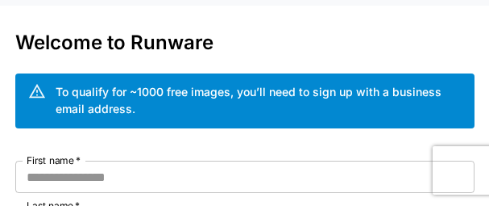
scroll to position [161, 0]
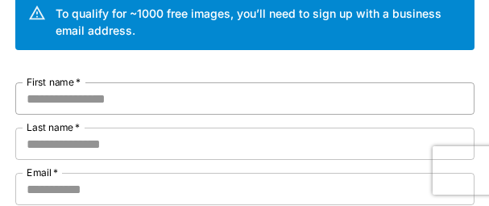
click at [85, 98] on input "First name   *" at bounding box center [245, 98] width 460 height 32
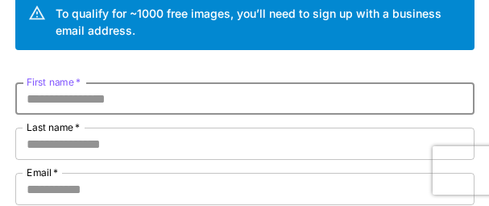
paste input "*******"
type input "*******"
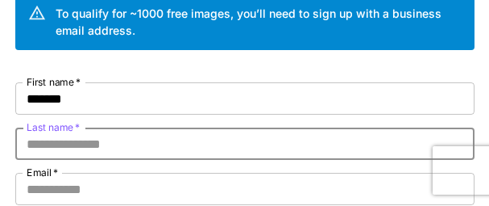
click at [81, 145] on input "Last name   *" at bounding box center [245, 143] width 460 height 32
click at [66, 144] on input "Last name   *" at bounding box center [245, 143] width 460 height 32
paste input "*****"
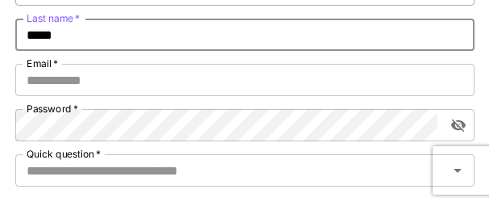
scroll to position [242, 0]
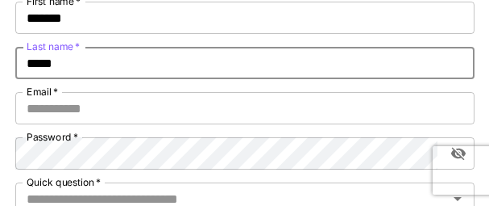
type input "*****"
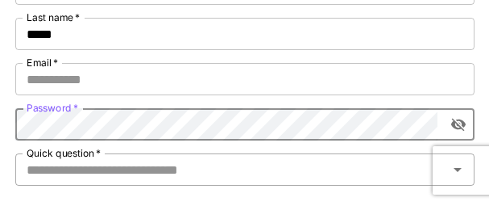
scroll to position [322, 0]
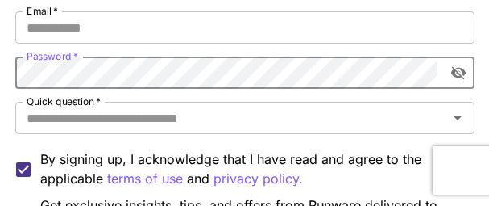
click at [395, 77] on icon "toggle password visibility" at bounding box center [459, 72] width 16 height 16
click at [176, 125] on input "Quick question   *" at bounding box center [231, 117] width 423 height 23
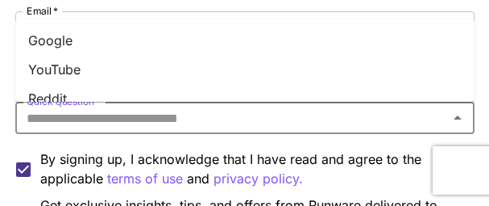
click at [64, 37] on li "Google" at bounding box center [245, 40] width 460 height 29
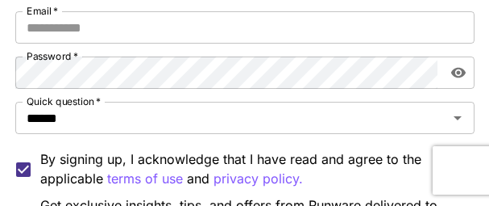
scroll to position [242, 0]
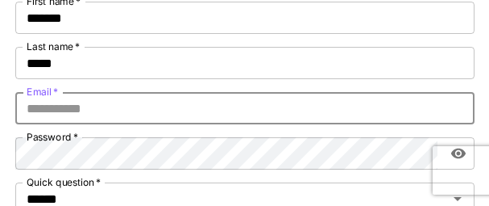
click at [167, 109] on input "Email   *" at bounding box center [245, 108] width 460 height 32
paste input "**********"
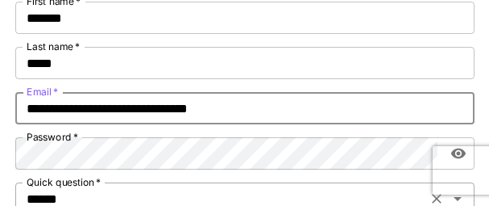
type input "**********"
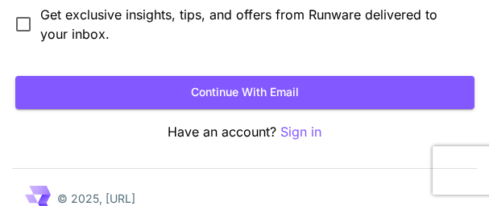
scroll to position [485, 0]
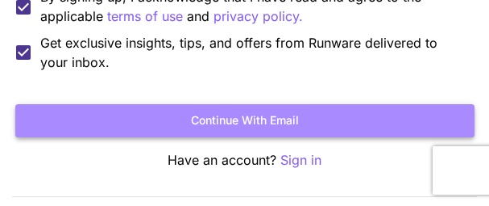
click at [243, 115] on button "Continue with email" at bounding box center [245, 120] width 460 height 33
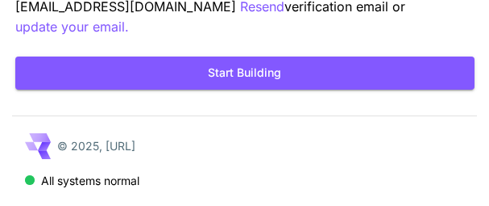
scroll to position [173, 0]
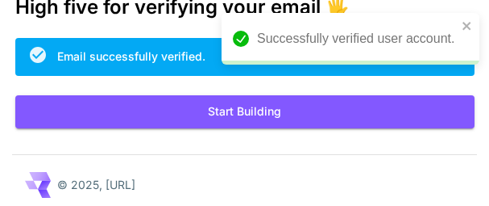
scroll to position [157, 0]
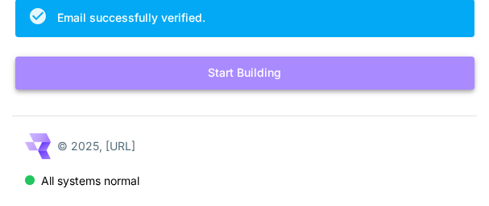
click at [219, 71] on button "Start Building" at bounding box center [245, 72] width 460 height 33
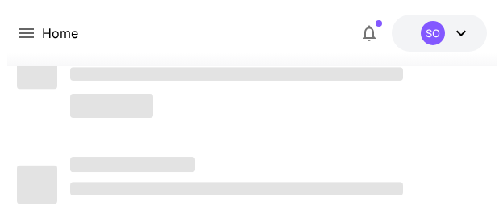
scroll to position [157, 0]
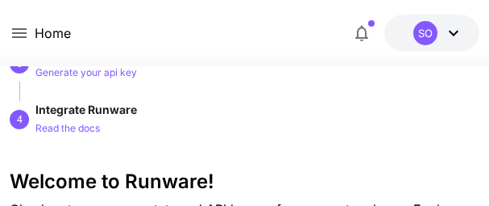
click at [448, 31] on icon at bounding box center [453, 32] width 19 height 19
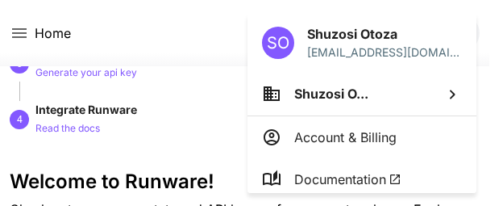
click at [151, 48] on div at bounding box center [251, 103] width 503 height 206
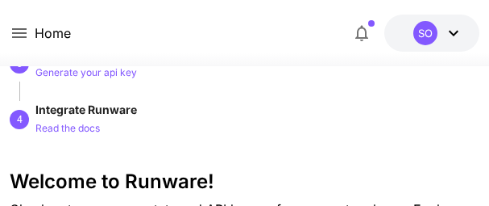
click at [444, 38] on icon at bounding box center [453, 32] width 19 height 19
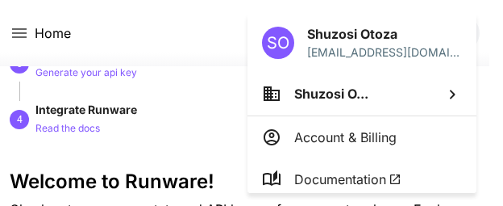
click at [143, 41] on div at bounding box center [251, 103] width 503 height 206
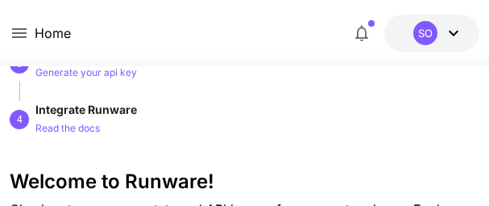
click at [6, 31] on div "Home $0.05 credits left SO" at bounding box center [244, 33] width 489 height 66
click at [15, 29] on icon at bounding box center [19, 33] width 15 height 10
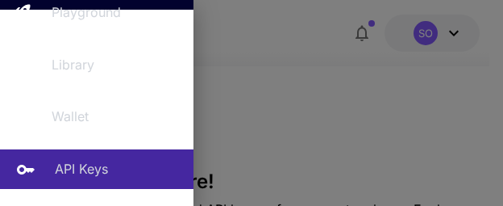
scroll to position [242, 0]
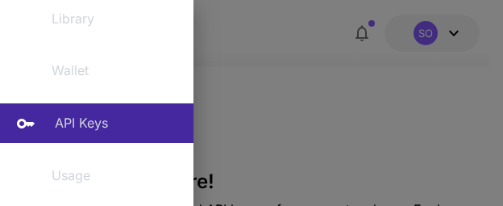
click at [81, 125] on p "API Keys" at bounding box center [81, 122] width 53 height 19
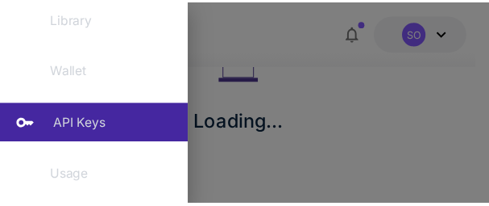
scroll to position [119, 0]
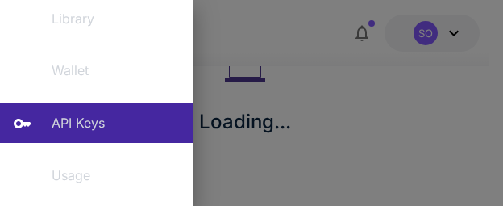
click at [339, 100] on div at bounding box center [251, 103] width 503 height 206
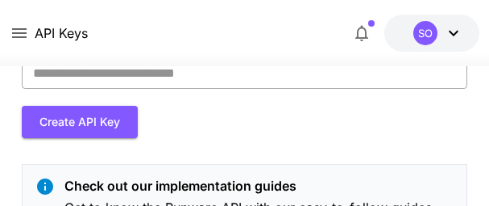
scroll to position [81, 0]
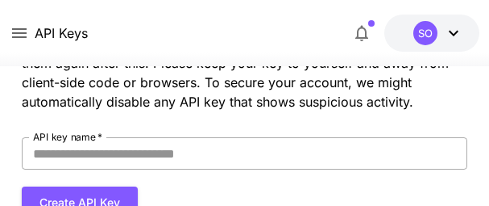
click at [137, 150] on input "API key name   *" at bounding box center [245, 153] width 447 height 32
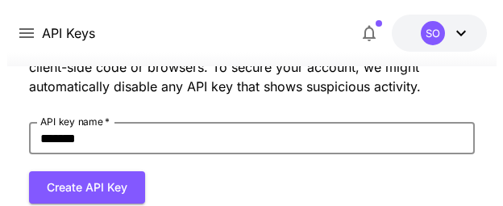
scroll to position [100, 0]
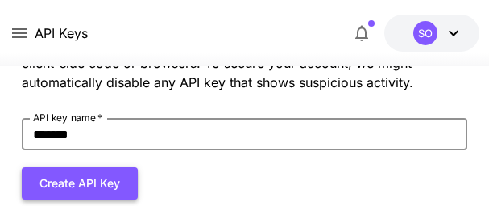
type input "*******"
click at [68, 185] on button "Create API Key" at bounding box center [80, 183] width 116 height 33
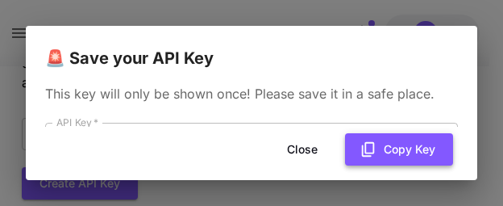
drag, startPoint x: 412, startPoint y: 150, endPoint x: 443, endPoint y: 154, distance: 30.9
click at [412, 150] on button "Copy Key" at bounding box center [399, 149] width 108 height 33
